Goal: Communication & Community: Answer question/provide support

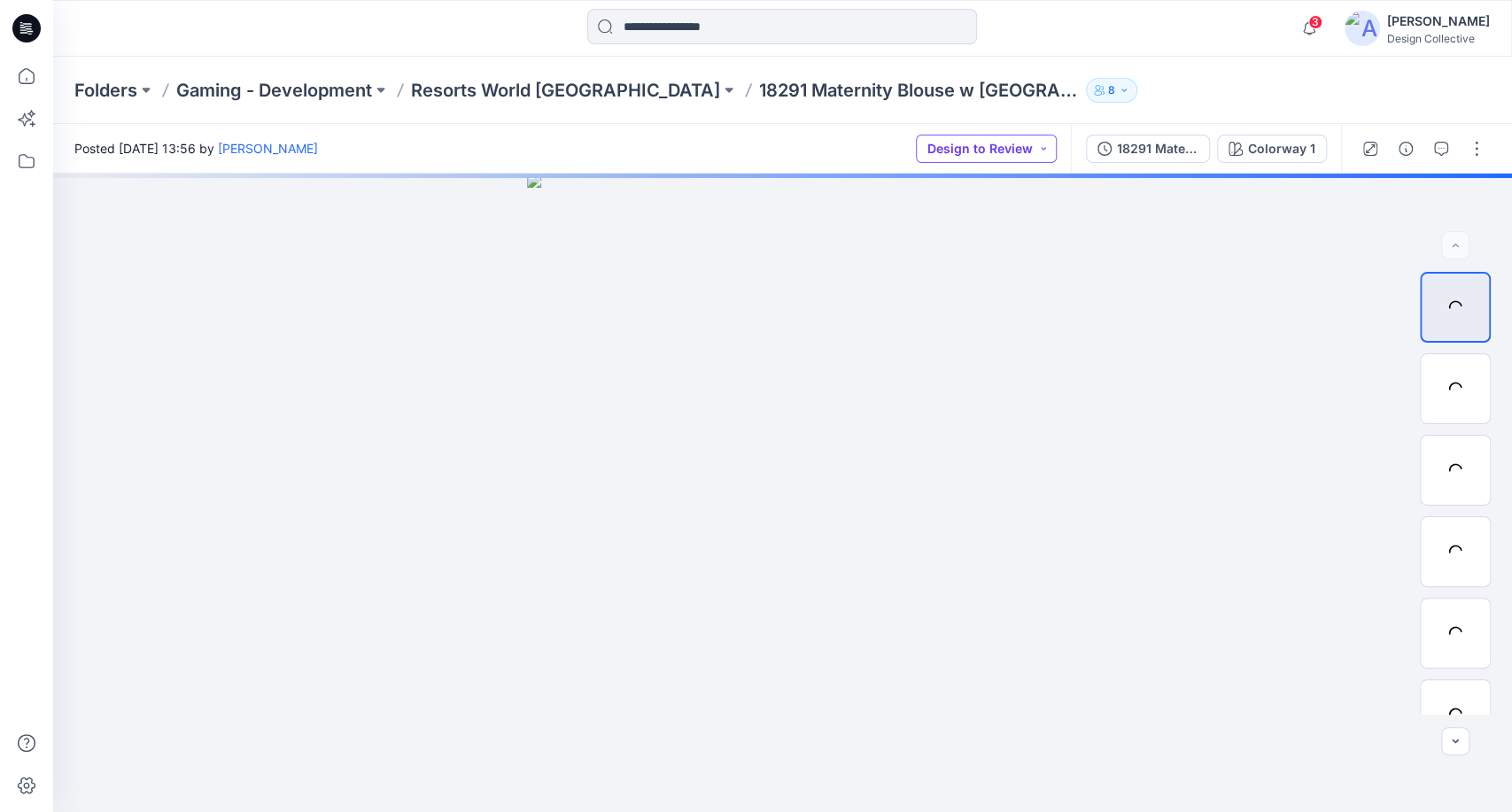
click at [1014, 145] on button "Design to Review" at bounding box center [986, 148] width 141 height 28
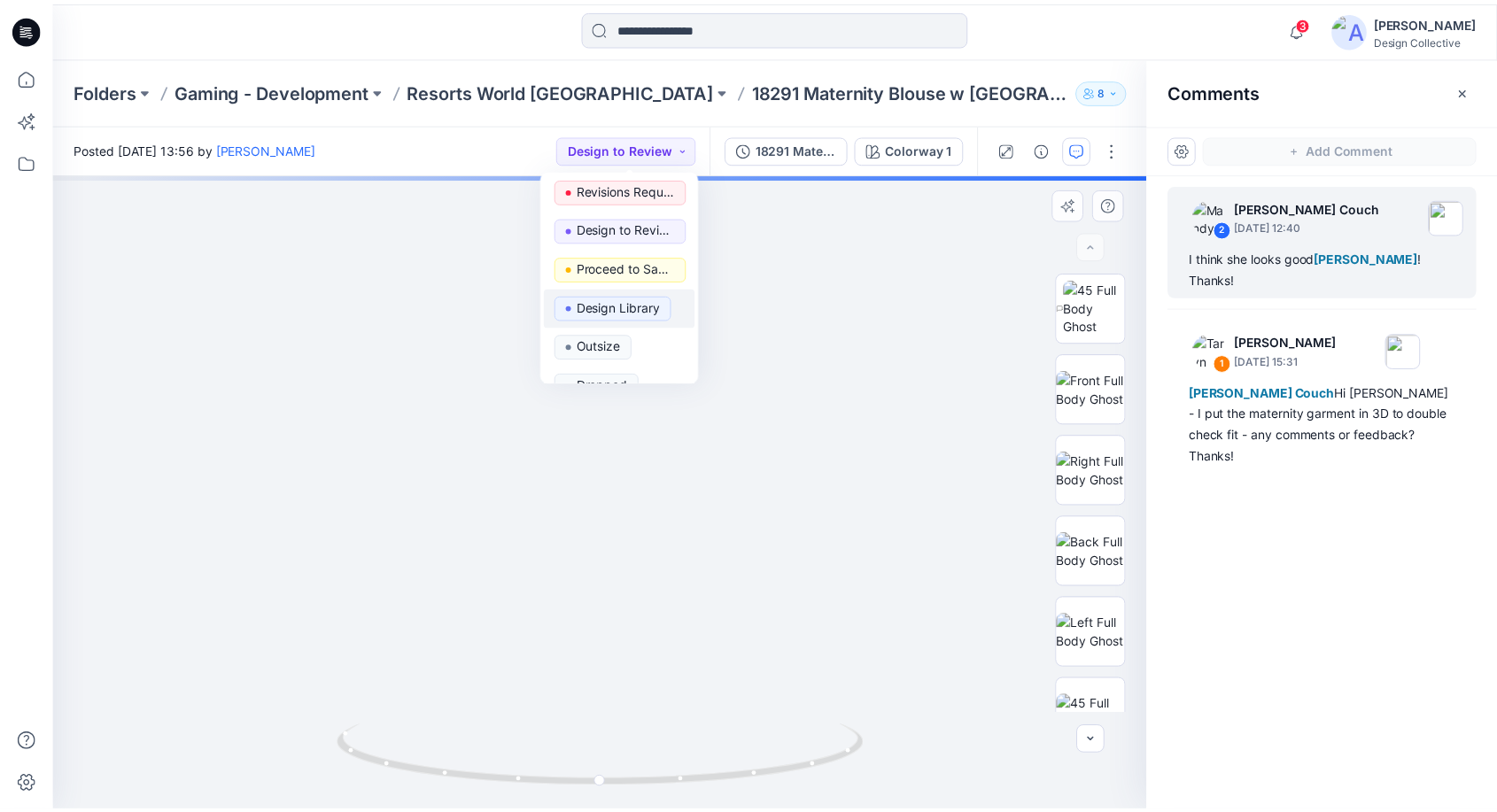
scroll to position [52, 0]
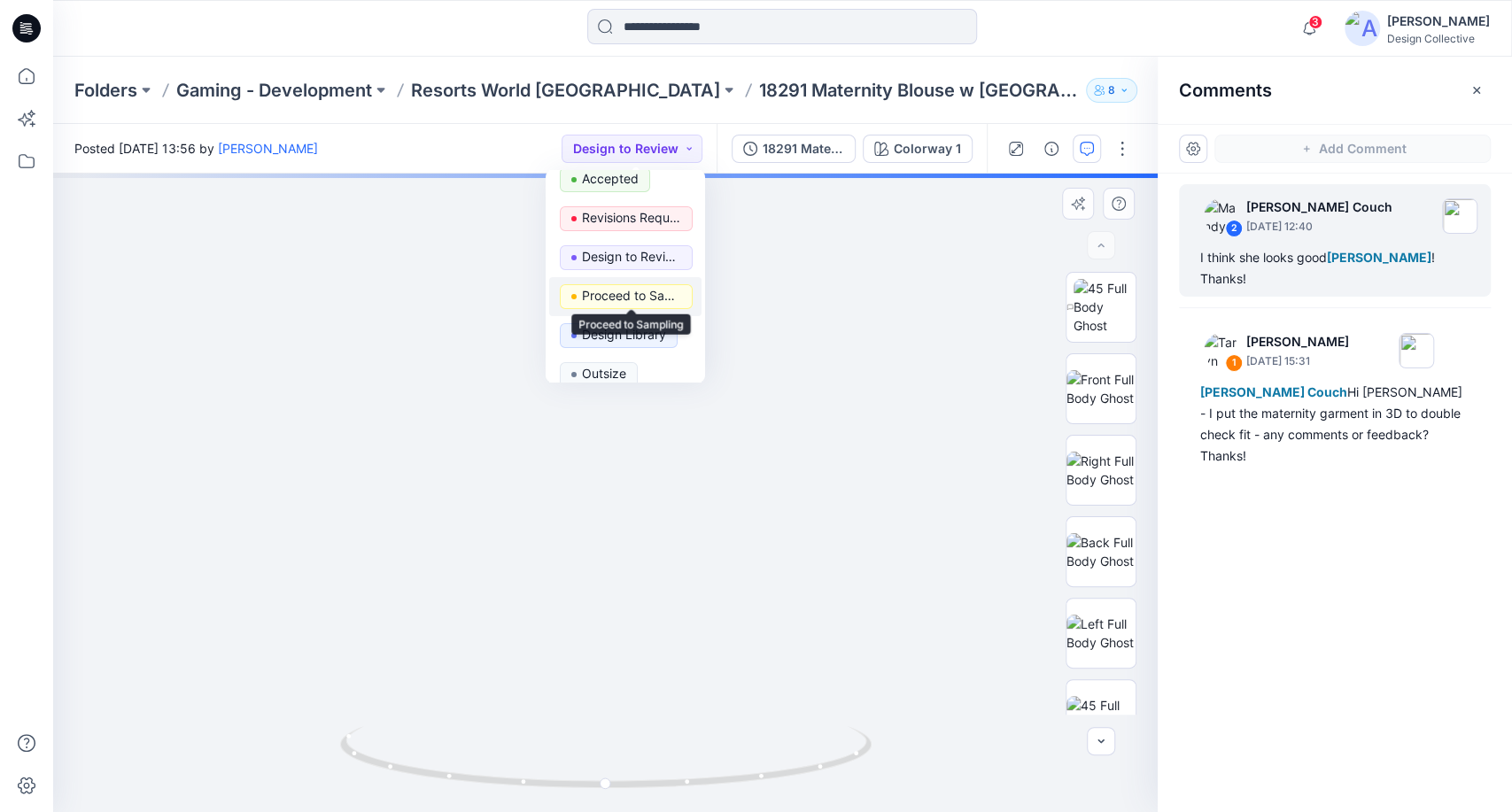
click at [648, 292] on p "Proceed to Sampling" at bounding box center [631, 296] width 99 height 23
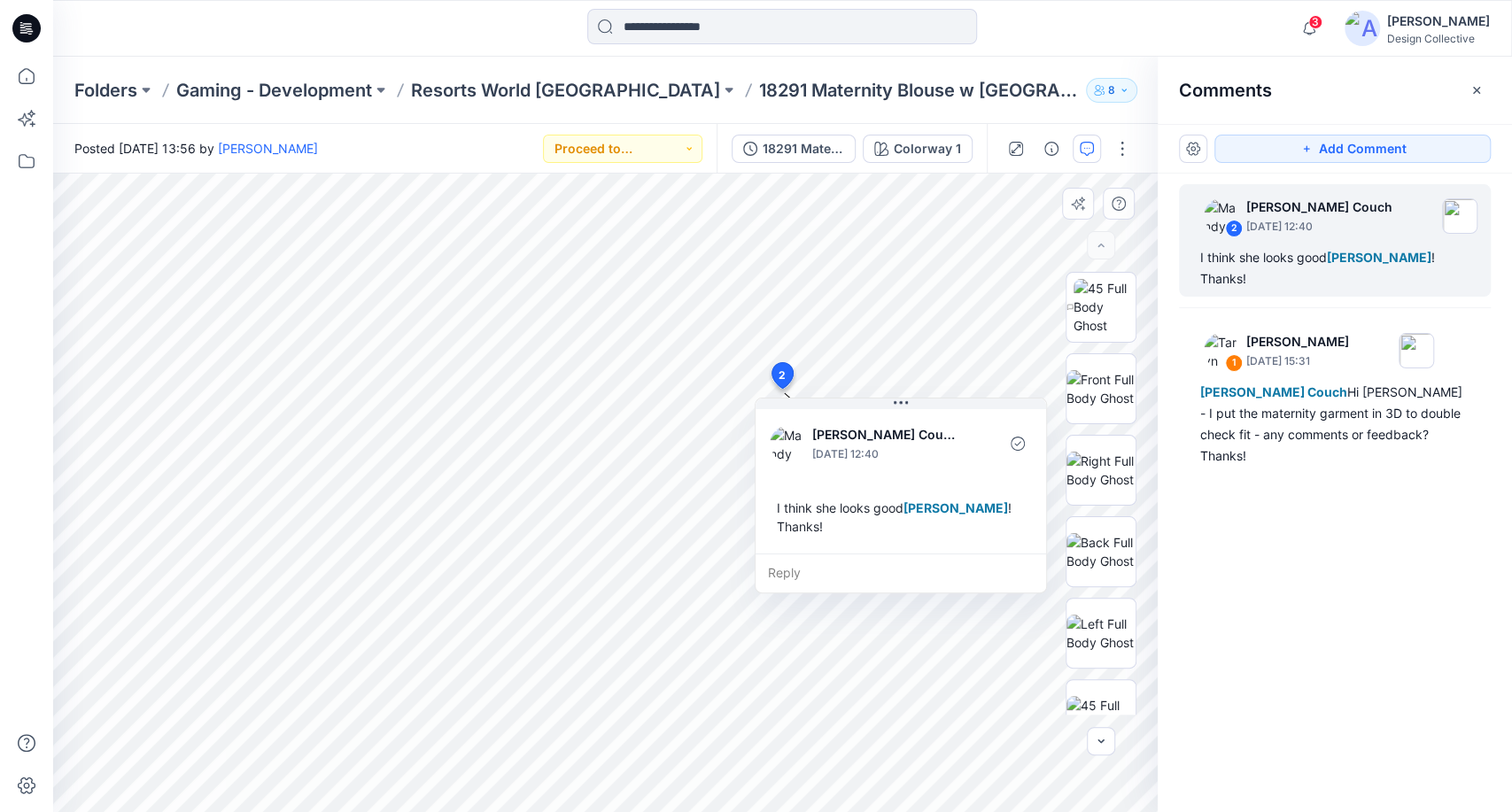
click at [1077, 81] on div "Folders Gaming - Development Resorts World NYC 18291 Maternity Blouse w Contras…" at bounding box center [714, 90] width 1279 height 25
click at [1483, 89] on button "button" at bounding box center [1477, 90] width 28 height 28
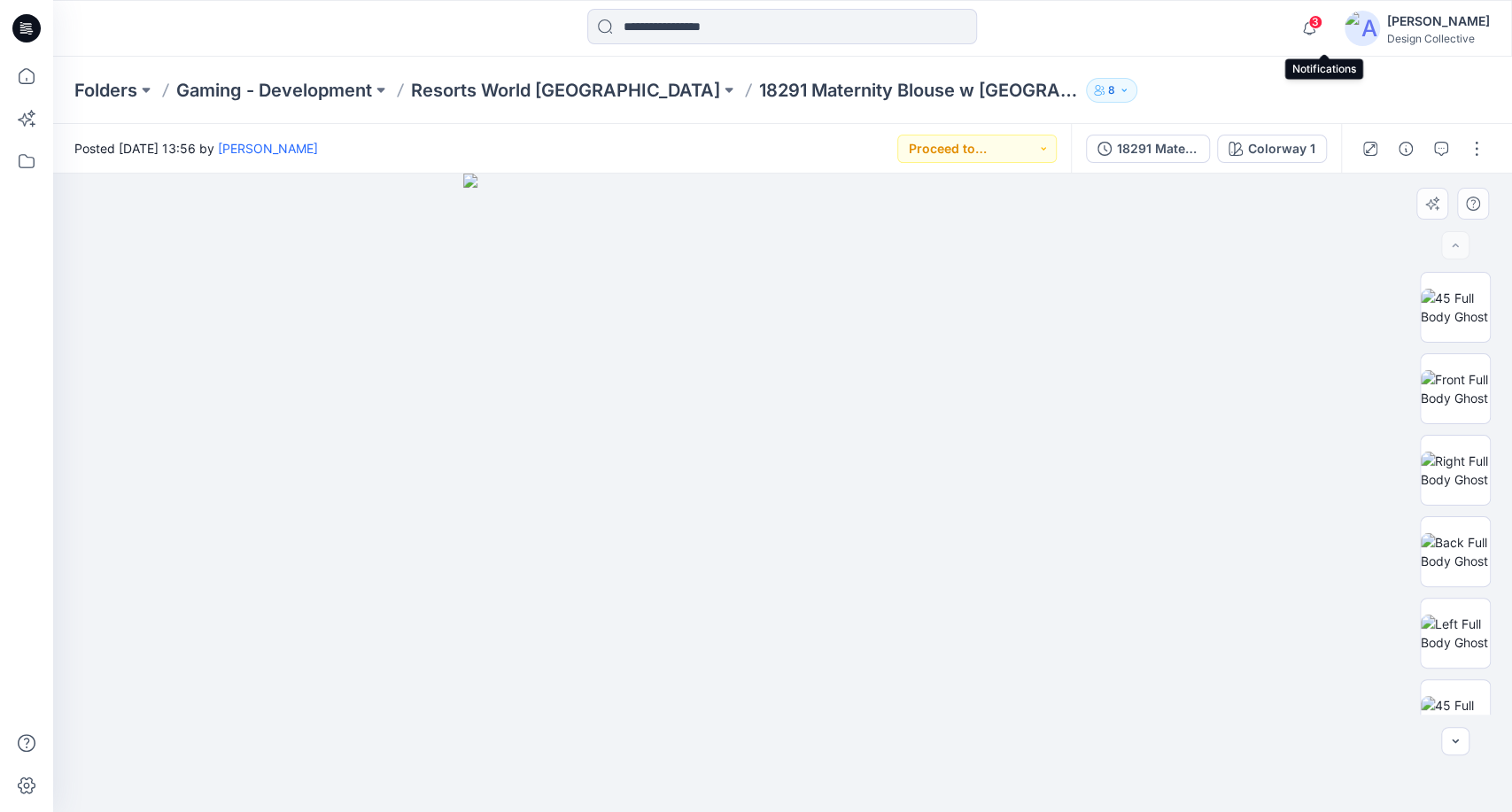
click at [1323, 26] on span "3" at bounding box center [1315, 21] width 14 height 14
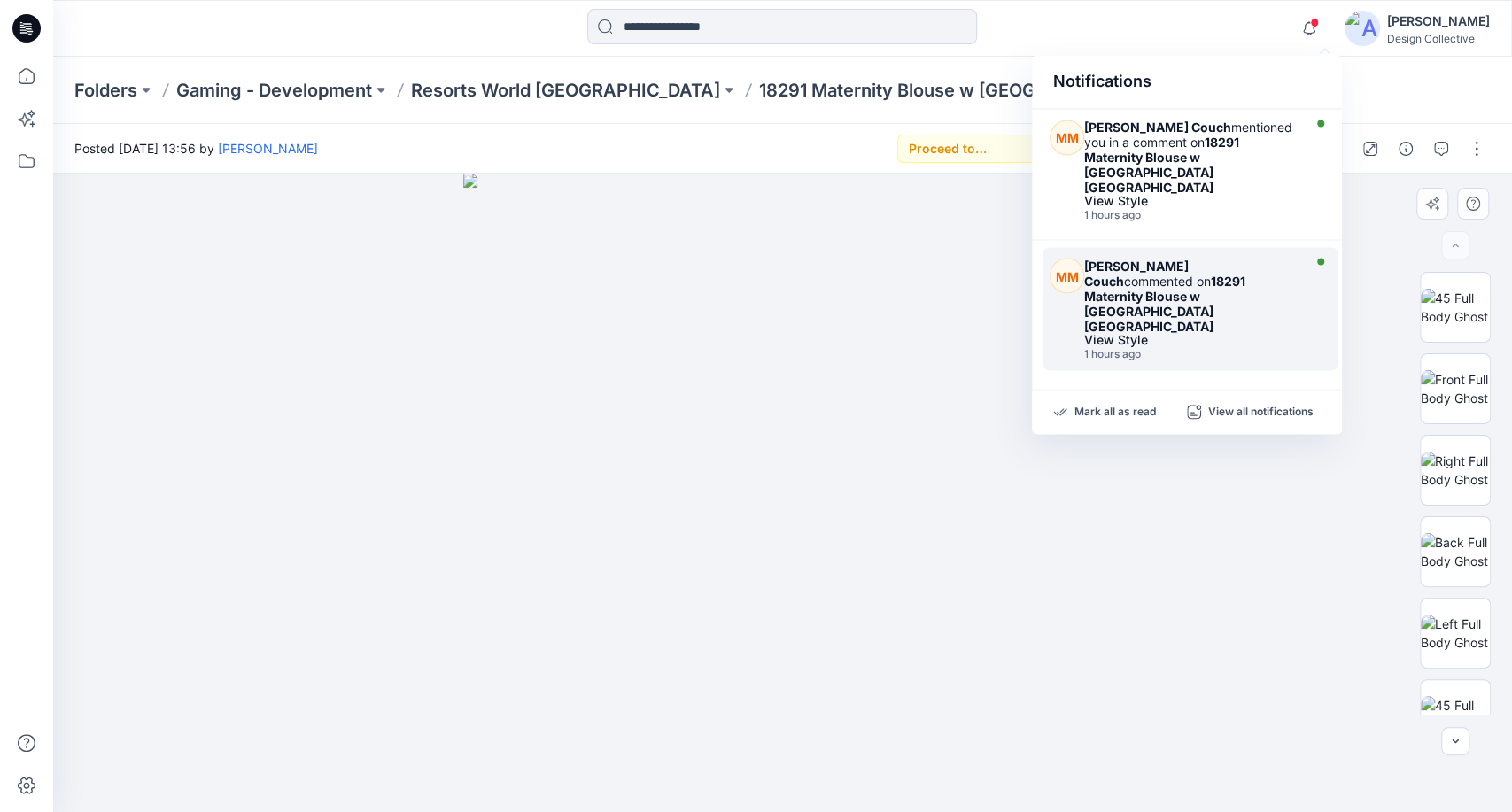
click at [1241, 292] on div "Mandy Mclean Couch commented on 18291 Maternity Blouse w Contrast Center Panel …" at bounding box center [1191, 295] width 213 height 76
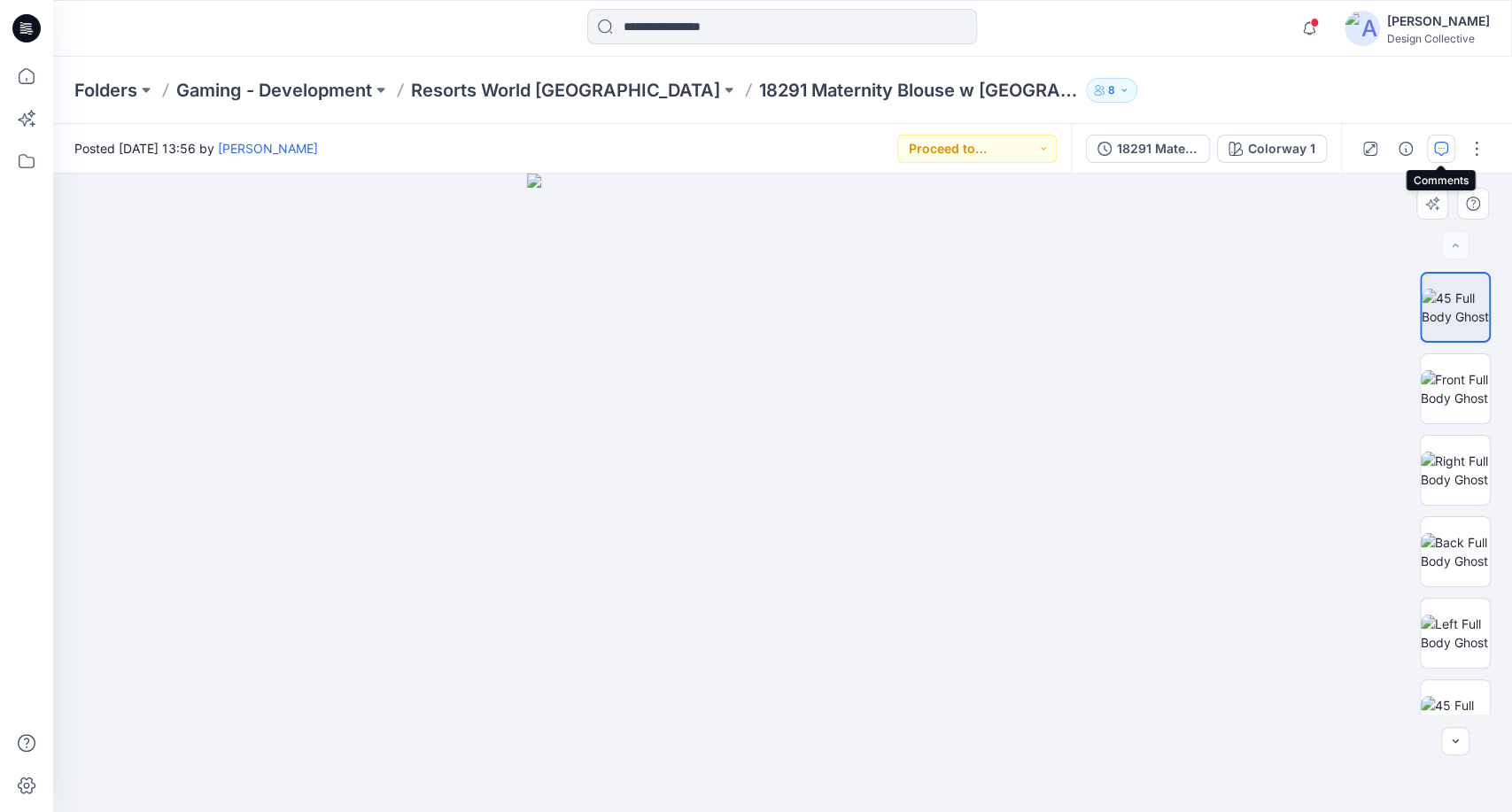
click at [1439, 145] on icon "button" at bounding box center [1441, 148] width 14 height 14
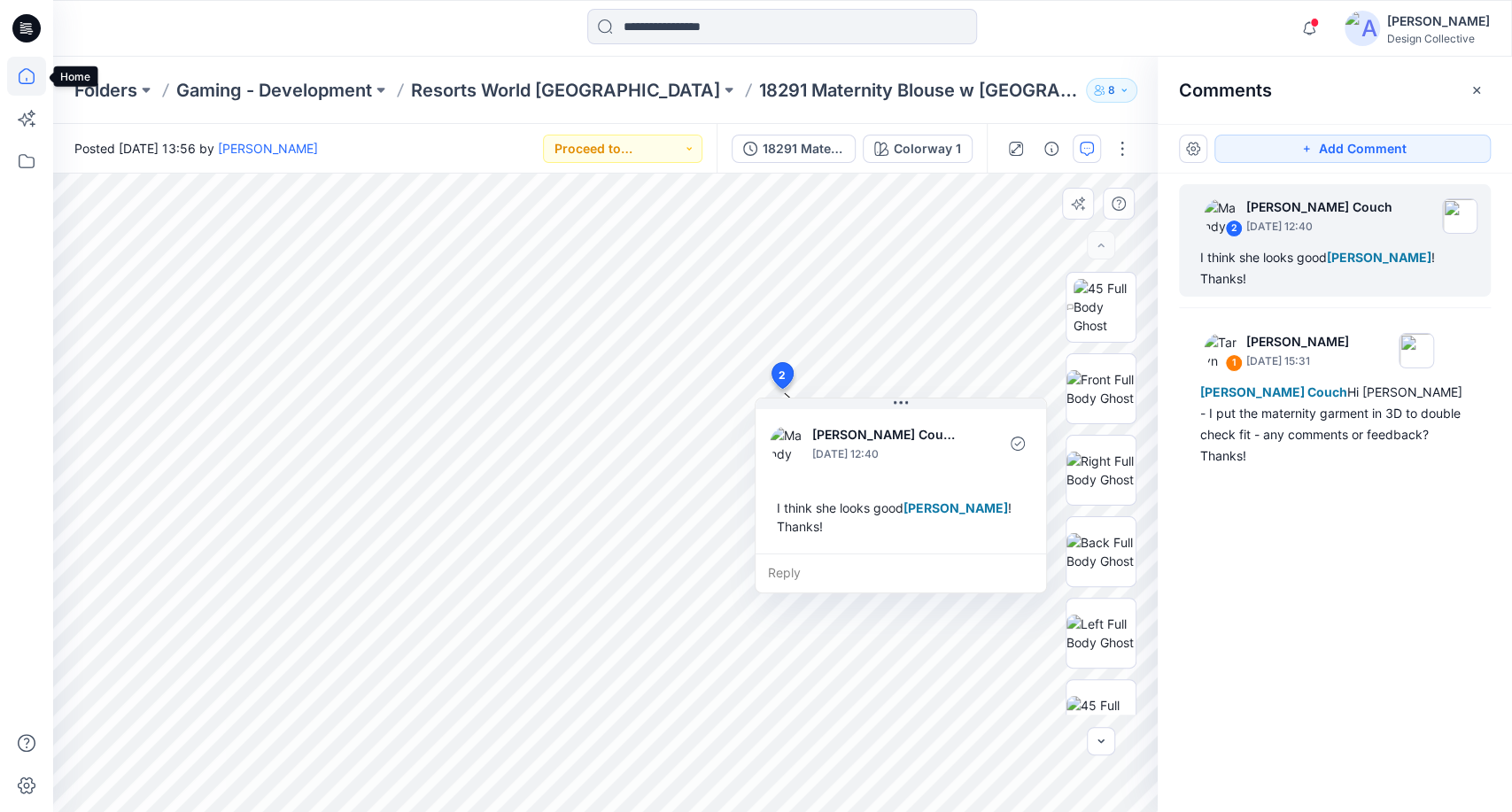
click at [28, 79] on icon at bounding box center [27, 76] width 39 height 39
